Goal: Find contact information: Find contact information

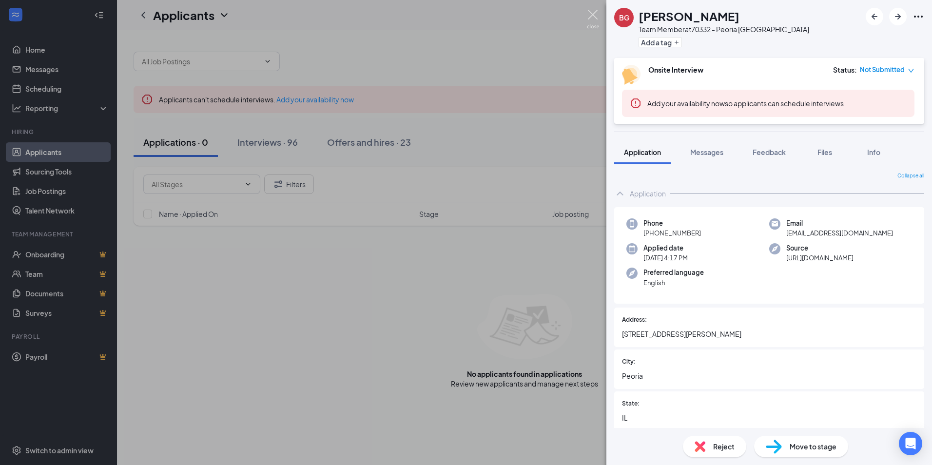
click at [591, 15] on img at bounding box center [593, 19] width 12 height 19
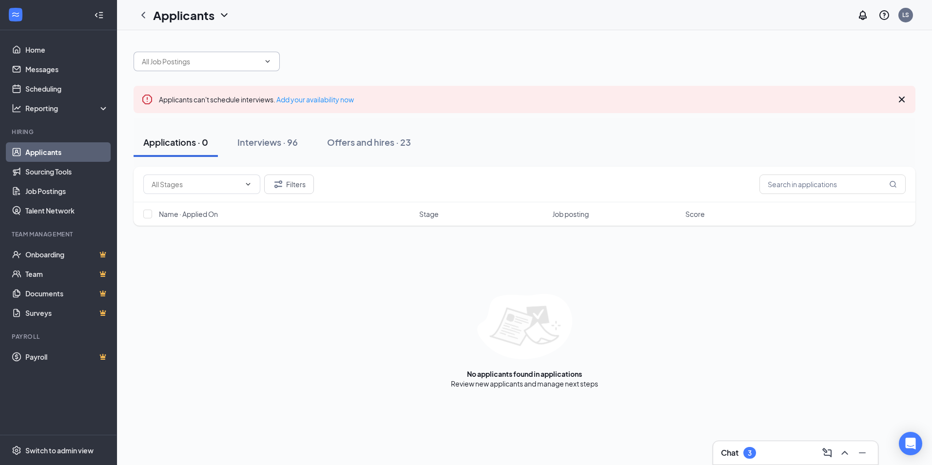
click at [149, 63] on input "text" at bounding box center [201, 61] width 118 height 11
type input "m"
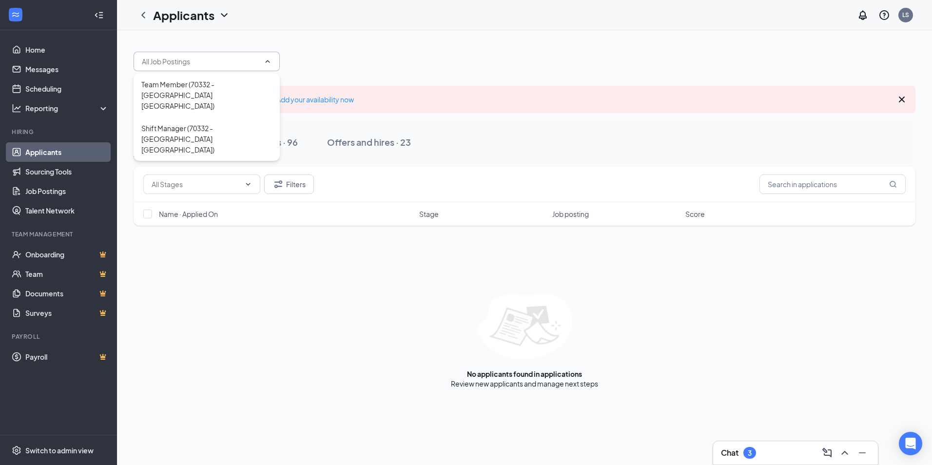
click at [45, 148] on link "Applicants" at bounding box center [66, 151] width 83 height 19
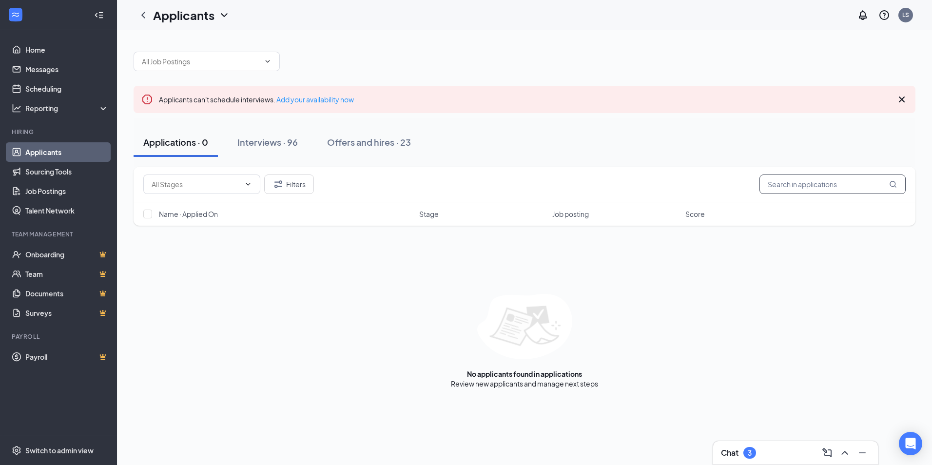
click at [777, 185] on input "text" at bounding box center [832, 183] width 146 height 19
drag, startPoint x: 816, startPoint y: 189, endPoint x: 745, endPoint y: 194, distance: 70.9
click at [745, 194] on div "Filters Makyah" at bounding box center [525, 185] width 782 height 36
type input "Makyah"
click at [739, 453] on div "Chat 3" at bounding box center [738, 453] width 35 height 12
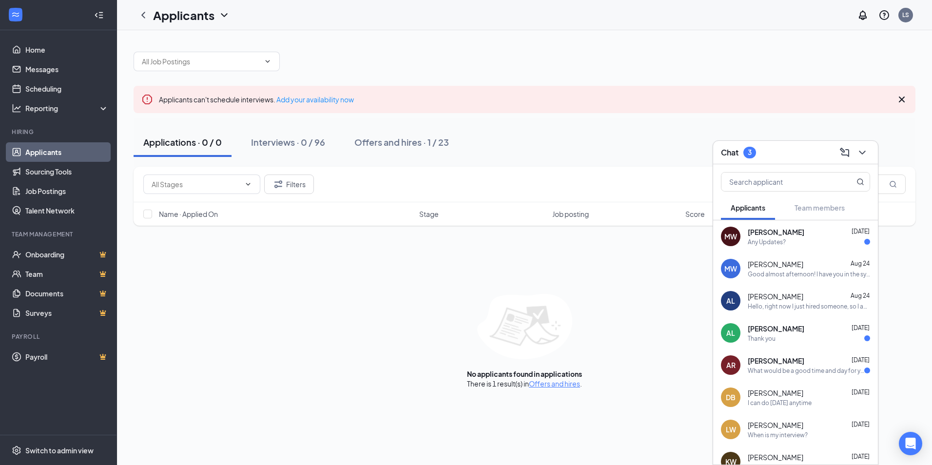
click at [796, 271] on div "Good almost afternoon! I have you in the system and I have you started [DATE] a…" at bounding box center [809, 274] width 122 height 8
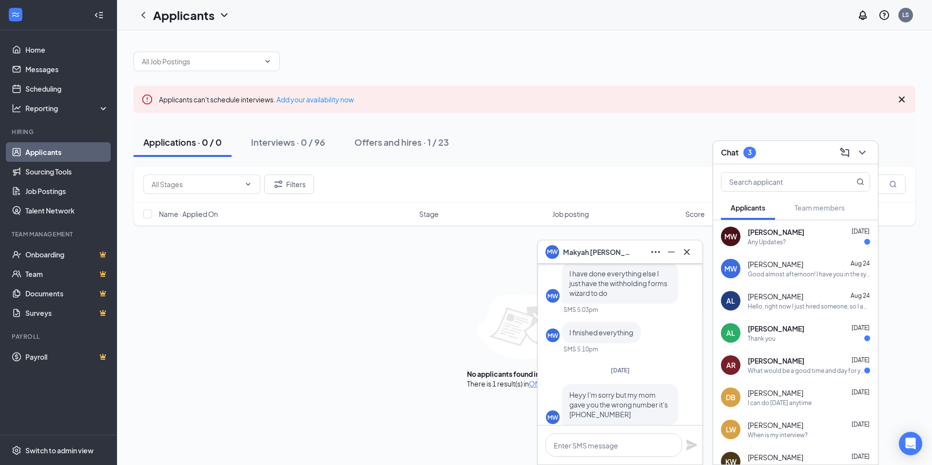
scroll to position [-487, 0]
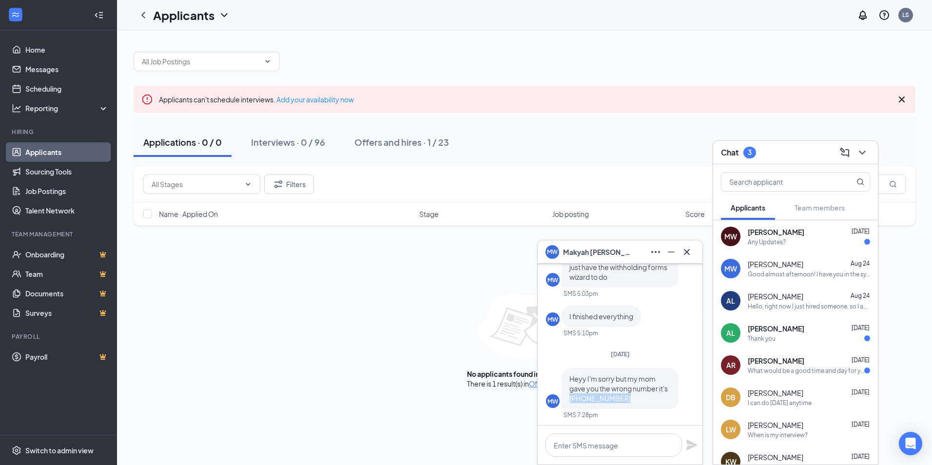
drag, startPoint x: 621, startPoint y: 374, endPoint x: 568, endPoint y: 383, distance: 54.4
click at [568, 383] on div "Heyy I'm sorry but my mom gave you the wrong number it's (309) 469-6272" at bounding box center [619, 388] width 117 height 41
drag, startPoint x: 568, startPoint y: 383, endPoint x: 610, endPoint y: 379, distance: 42.6
copy span "[PHONE_NUMBER]"
click at [649, 248] on button at bounding box center [656, 252] width 16 height 16
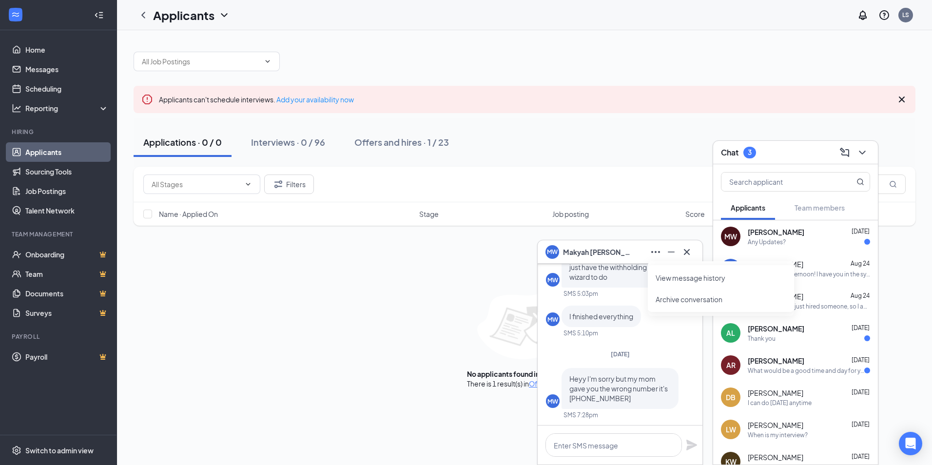
click at [584, 253] on span "Makyah Wilkes" at bounding box center [597, 252] width 68 height 11
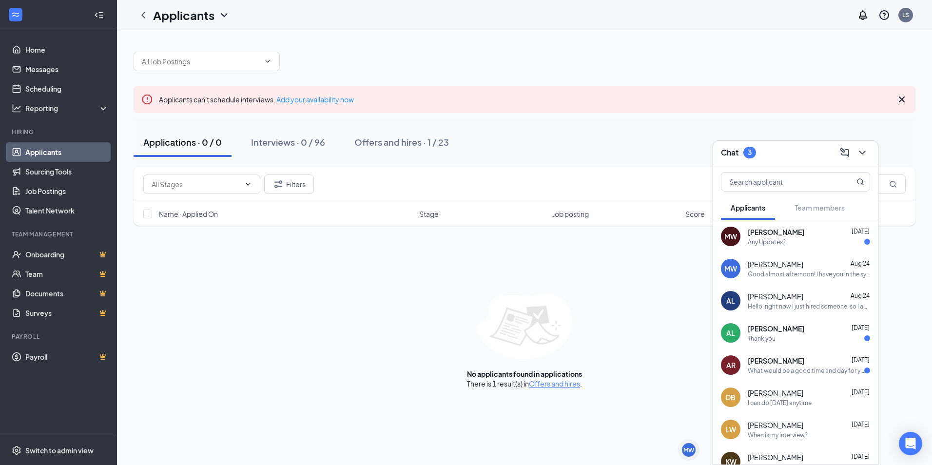
scroll to position [0, 0]
click at [691, 455] on div "MW" at bounding box center [689, 450] width 14 height 14
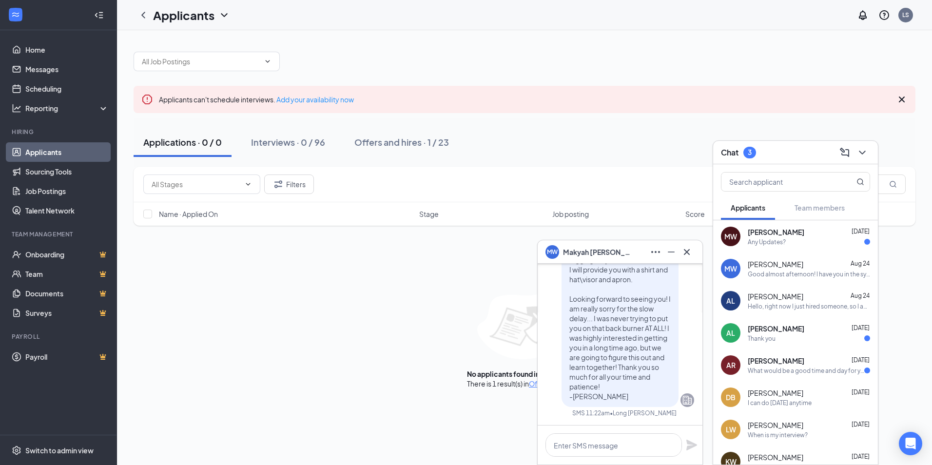
click at [51, 152] on link "Applicants" at bounding box center [66, 151] width 83 height 19
click at [865, 152] on icon "ChevronDown" at bounding box center [862, 153] width 12 height 12
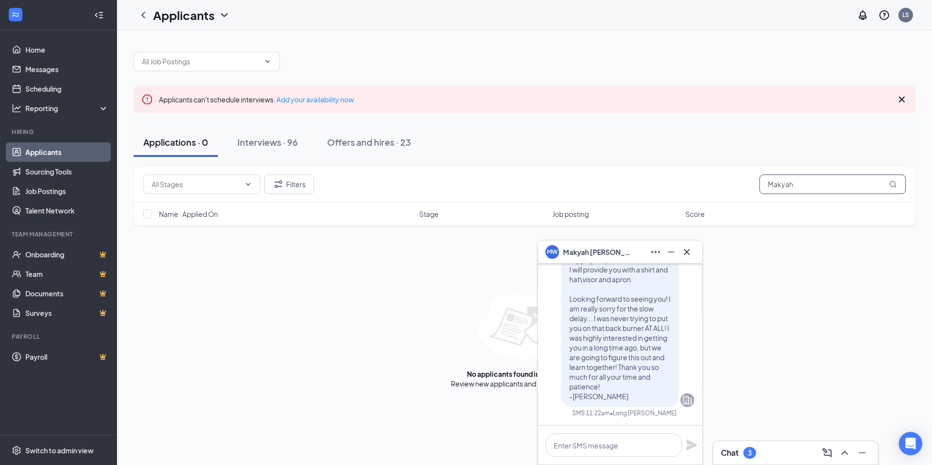
click at [823, 184] on input "Makyah" at bounding box center [832, 183] width 146 height 19
click at [887, 186] on input "Makyah" at bounding box center [832, 183] width 146 height 19
click at [892, 186] on icon "MagnifyingGlass" at bounding box center [893, 184] width 8 height 8
click at [809, 186] on input "Makyah" at bounding box center [832, 183] width 146 height 19
click at [55, 275] on link "Team" at bounding box center [66, 273] width 83 height 19
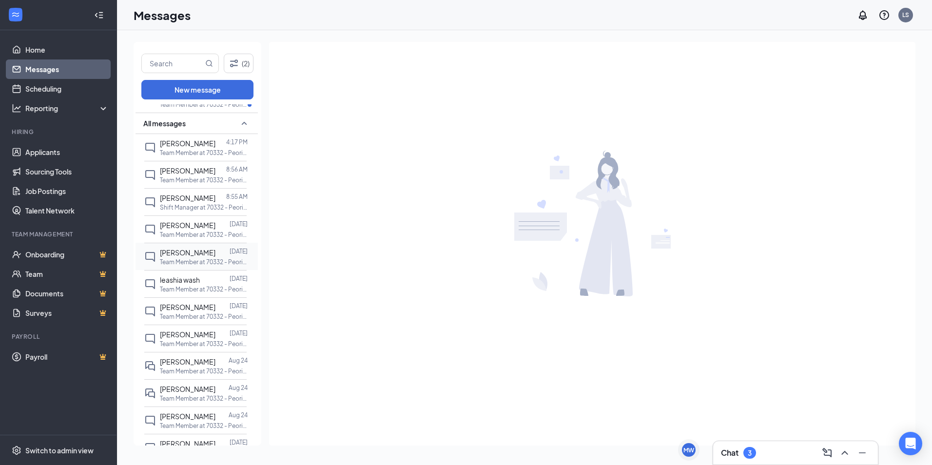
scroll to position [97, 0]
drag, startPoint x: 234, startPoint y: 365, endPoint x: 217, endPoint y: 366, distance: 17.1
click at [219, 366] on p "Team Member at 70332 - Peoria [GEOGRAPHIC_DATA]" at bounding box center [204, 368] width 88 height 8
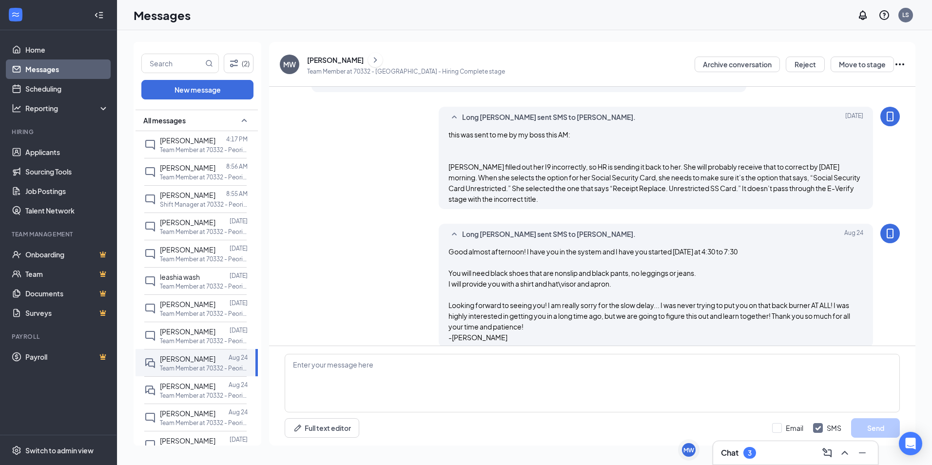
scroll to position [513, 0]
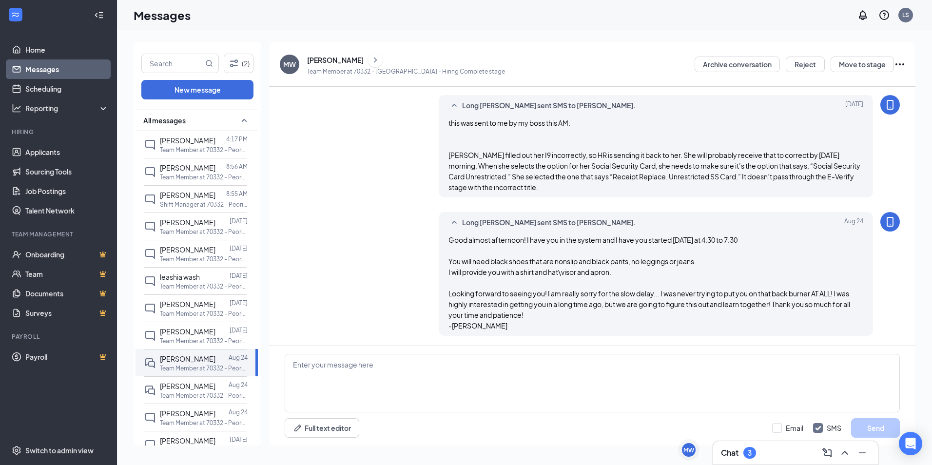
click at [901, 67] on icon "Ellipses" at bounding box center [900, 64] width 12 height 12
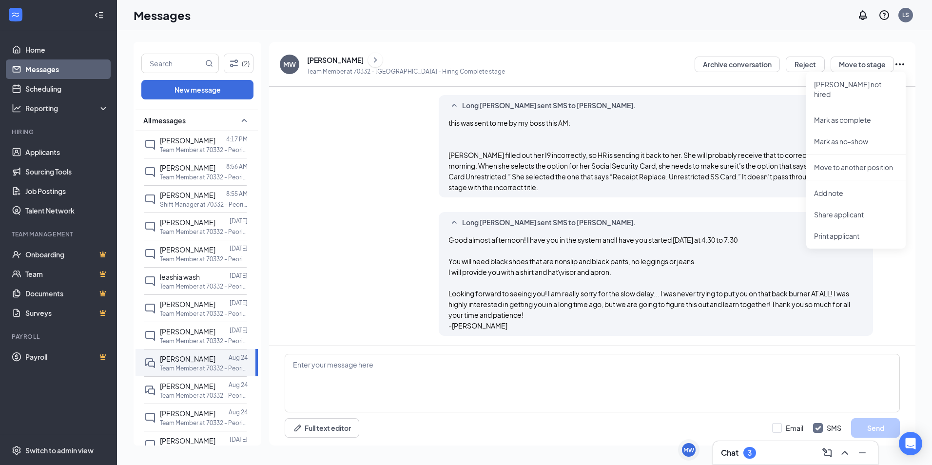
click at [498, 64] on div "[PERSON_NAME] Team Member at 70332 - [GEOGRAPHIC_DATA] [GEOGRAPHIC_DATA] - Hiri…" at bounding box center [593, 64] width 626 height 25
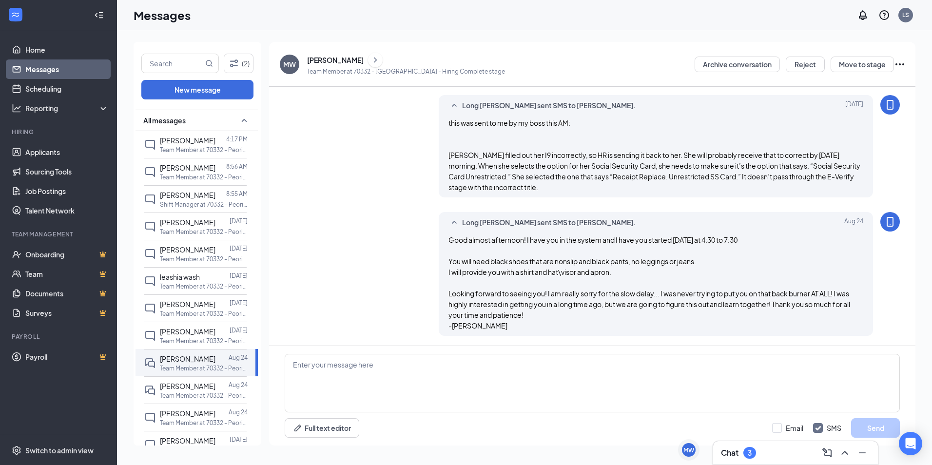
click at [337, 58] on div "[PERSON_NAME]" at bounding box center [335, 60] width 57 height 10
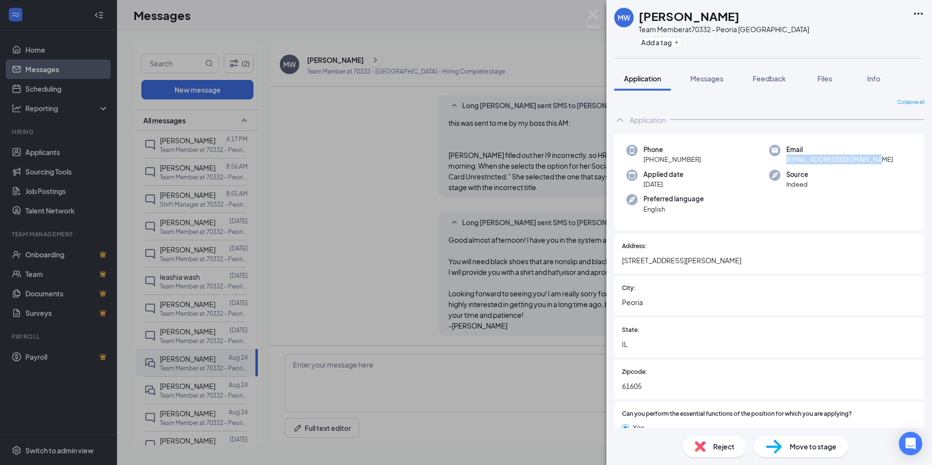
drag, startPoint x: 871, startPoint y: 160, endPoint x: 781, endPoint y: 164, distance: 90.2
click at [781, 164] on div "Email [EMAIL_ADDRESS][DOMAIN_NAME]" at bounding box center [840, 155] width 143 height 20
copy span "[EMAIL_ADDRESS][DOMAIN_NAME]"
